Goal: Task Accomplishment & Management: Manage account settings

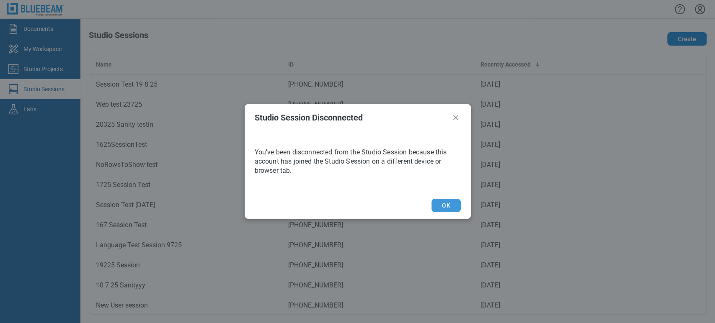
click at [436, 202] on button "OK" at bounding box center [445, 205] width 29 height 13
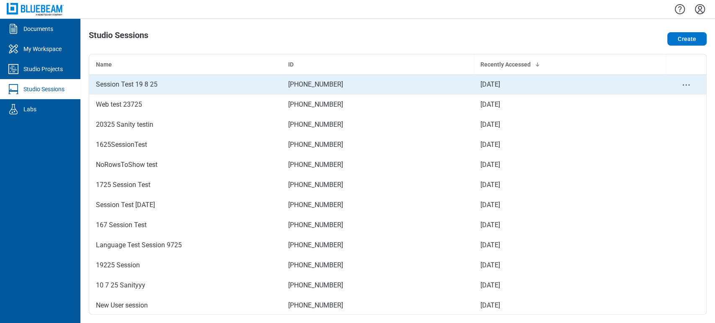
click at [158, 82] on div "Session Test 19 8 25" at bounding box center [185, 85] width 179 height 10
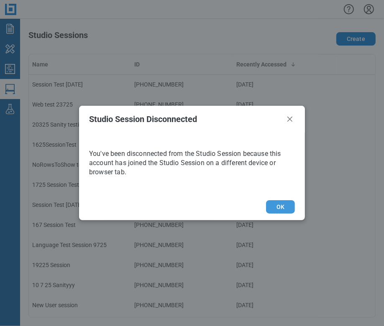
click at [280, 207] on button "OK" at bounding box center [280, 206] width 29 height 13
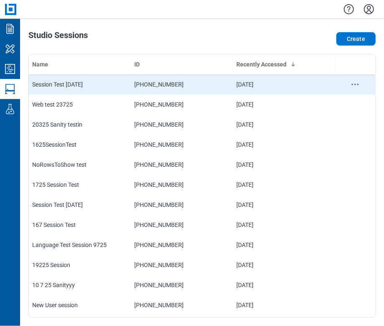
click at [147, 88] on td "[PHONE_NUMBER]" at bounding box center [182, 85] width 102 height 20
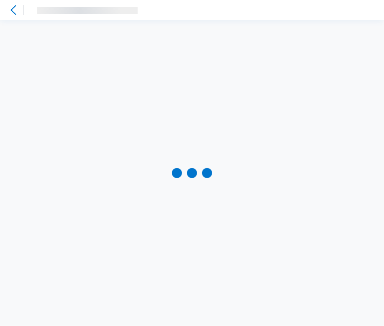
click at [147, 88] on div at bounding box center [192, 173] width 384 height 306
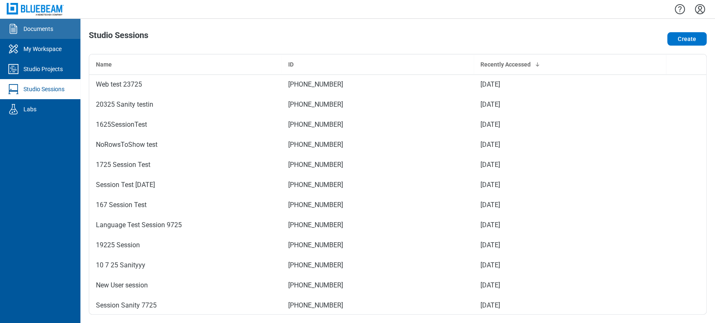
click at [24, 28] on div "Documents" at bounding box center [38, 29] width 30 height 8
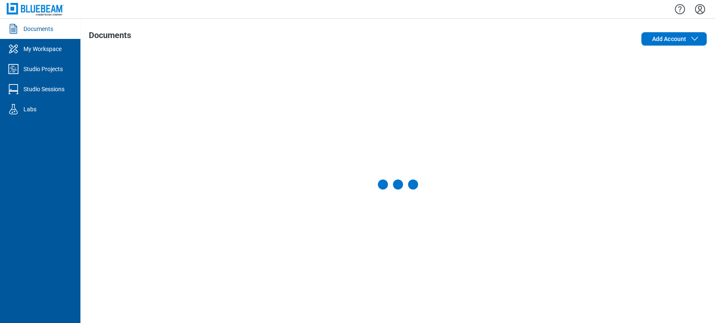
drag, startPoint x: 704, startPoint y: 1, endPoint x: 694, endPoint y: 7, distance: 11.3
click at [701, 1] on div at bounding box center [397, 9] width 634 height 18
click at [694, 7] on icon "Settings" at bounding box center [699, 9] width 13 height 13
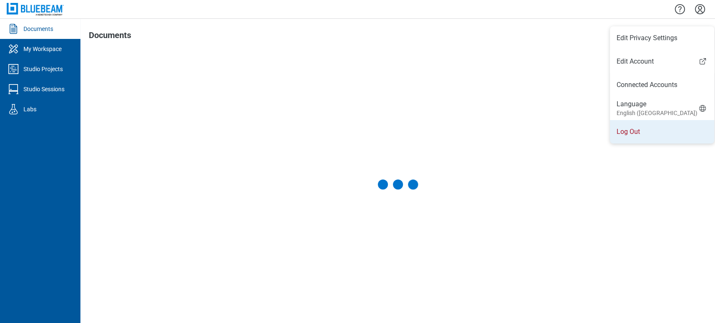
click at [633, 138] on li "Log Out" at bounding box center [661, 131] width 104 height 23
